Goal: Information Seeking & Learning: Learn about a topic

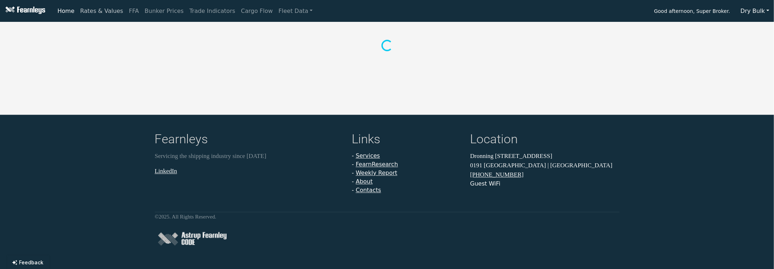
click at [101, 14] on link "Rates & Values" at bounding box center [101, 11] width 49 height 14
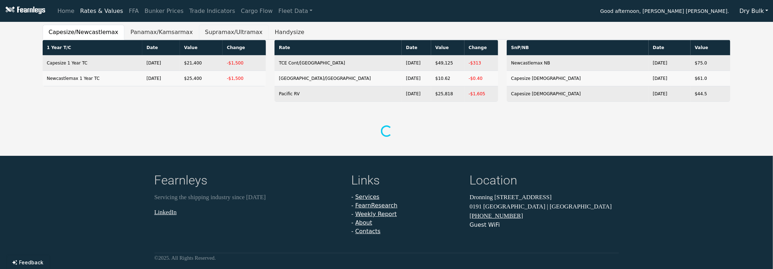
click at [203, 36] on button "Supramax/Ultramax" at bounding box center [234, 32] width 70 height 15
